Goal: Book appointment/travel/reservation

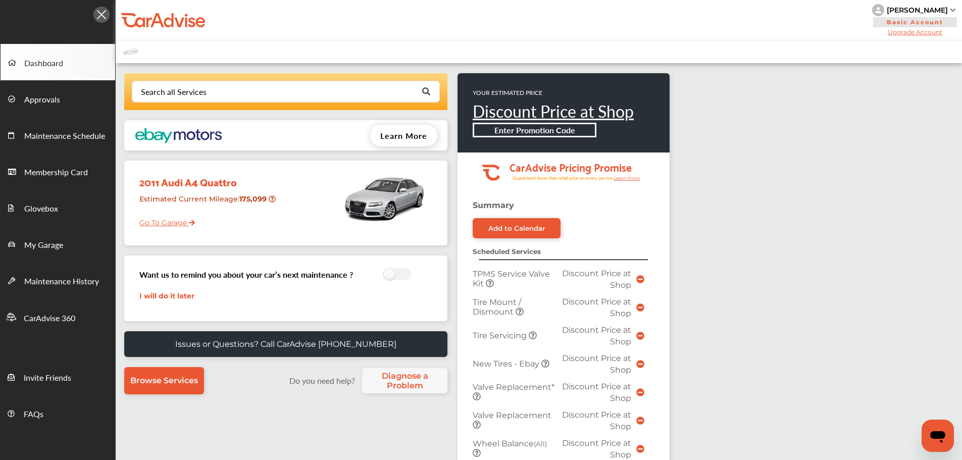
click at [167, 221] on link "Go To Garage" at bounding box center [163, 220] width 63 height 19
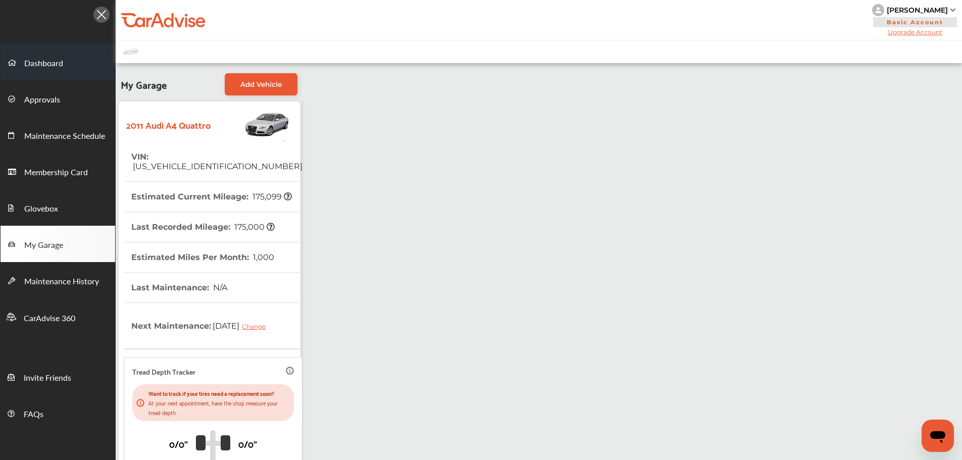
click at [68, 63] on link "Dashboard" at bounding box center [58, 62] width 115 height 36
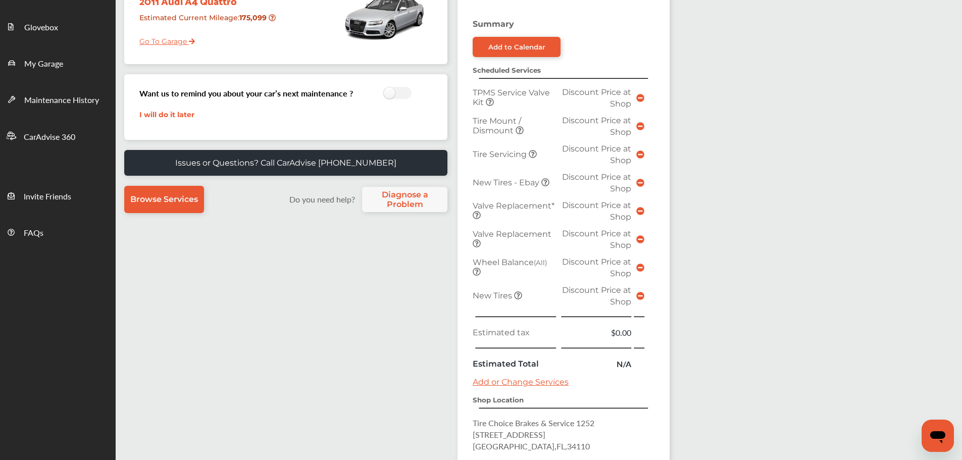
scroll to position [352, 0]
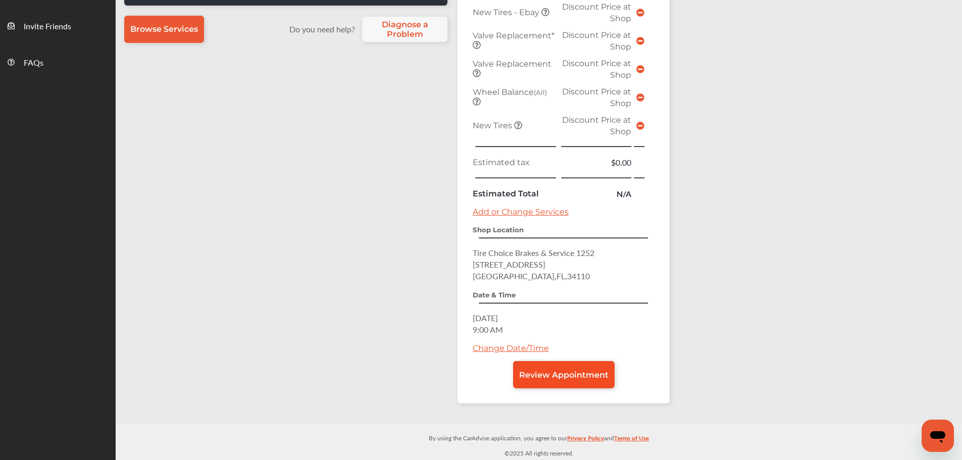
click at [599, 377] on span "Review Appointment" at bounding box center [563, 375] width 89 height 10
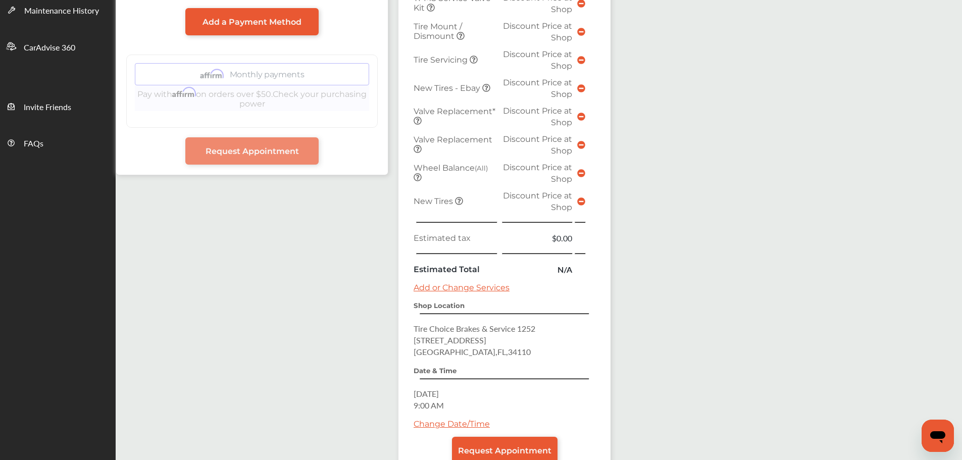
scroll to position [341, 0]
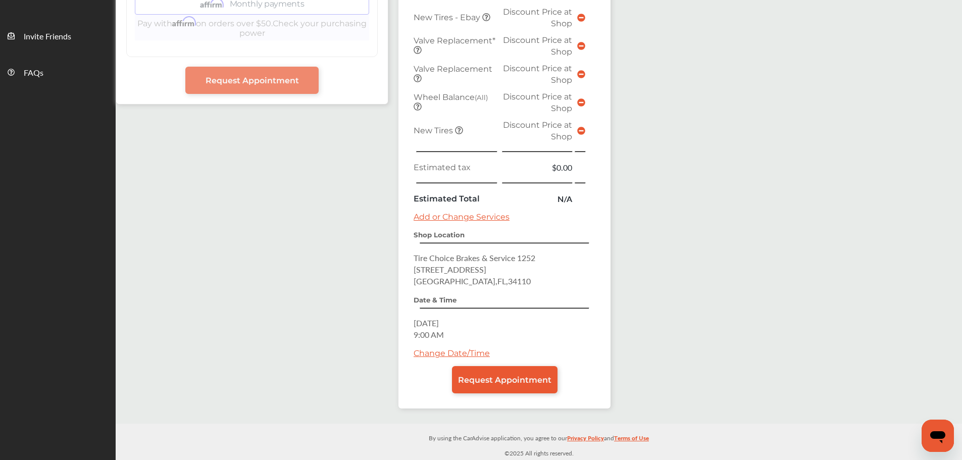
click at [581, 133] on icon at bounding box center [581, 131] width 8 height 8
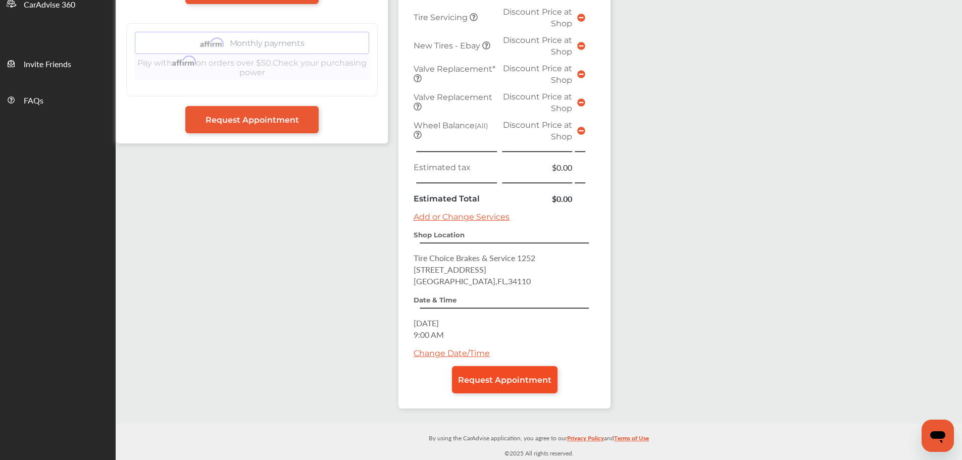
click at [511, 381] on span "Request Appointment" at bounding box center [504, 380] width 93 height 10
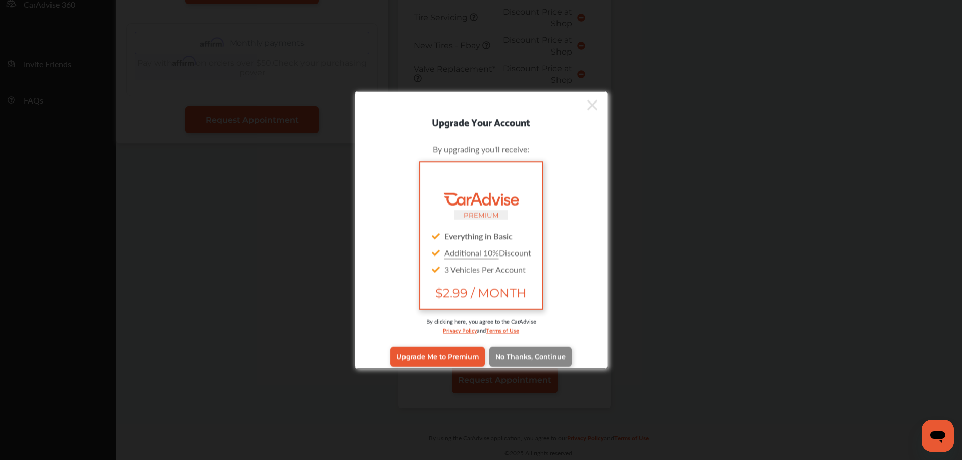
click at [522, 351] on link "No Thanks, Continue" at bounding box center [530, 356] width 82 height 19
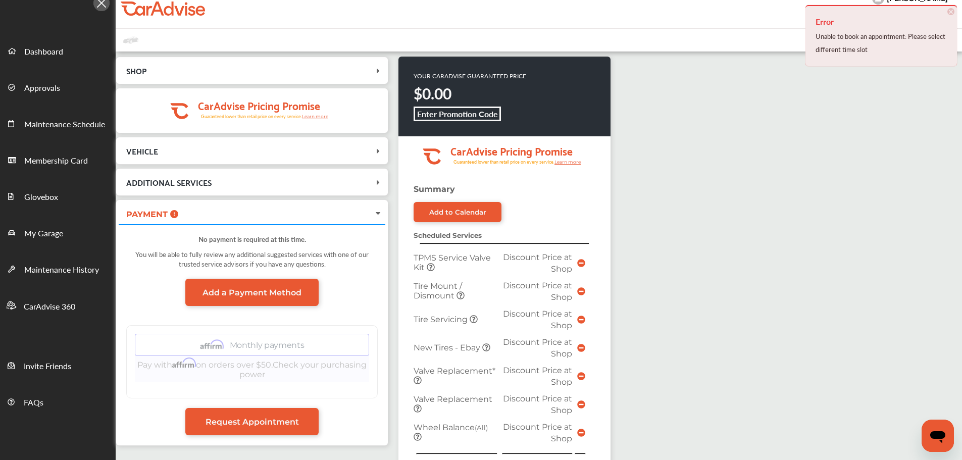
scroll to position [0, 0]
